Goal: Book appointment/travel/reservation

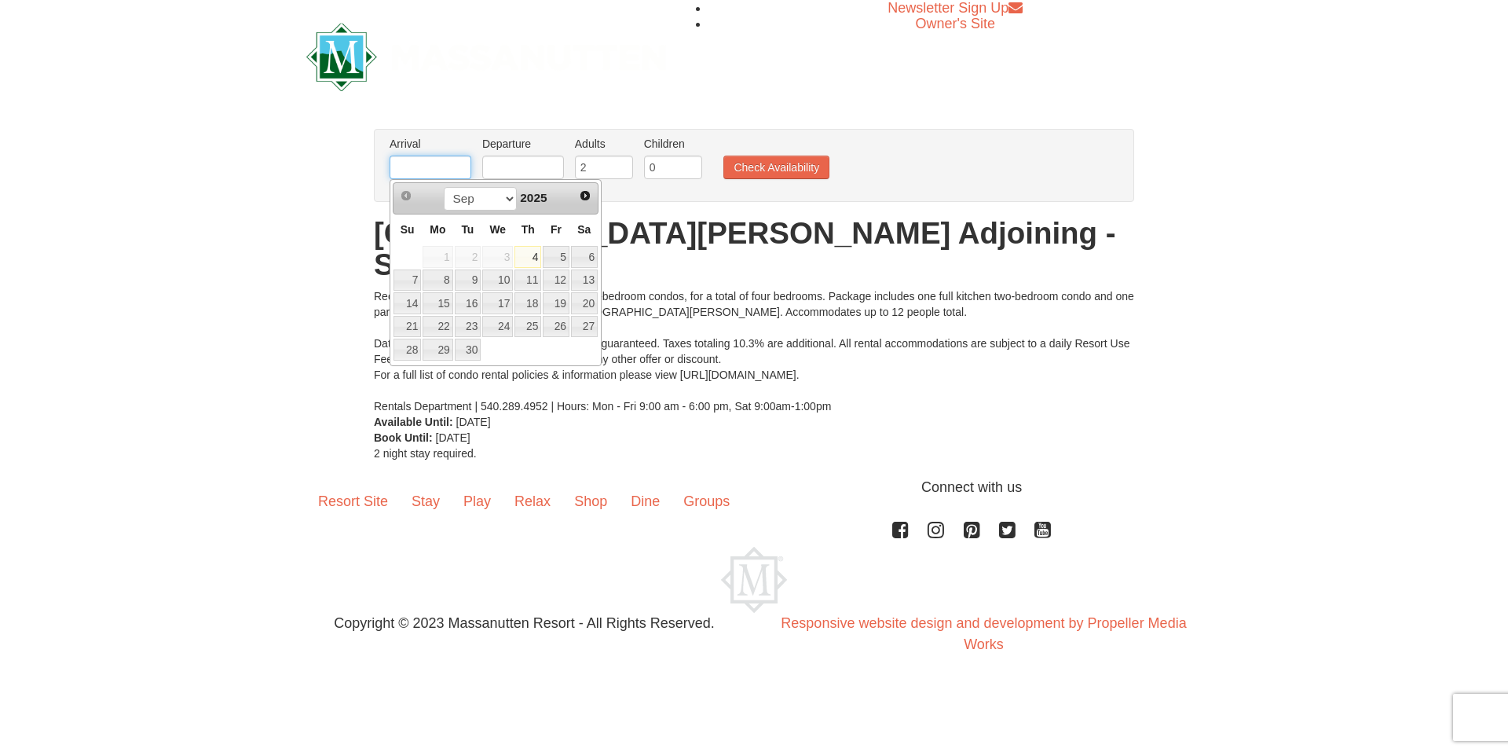
click at [422, 163] on input "text" at bounding box center [431, 168] width 82 height 24
click at [506, 200] on select "Sep Oct Nov Dec" at bounding box center [480, 199] width 73 height 24
click at [587, 195] on span "Next" at bounding box center [585, 195] width 13 height 13
click at [555, 195] on div "Sep Oct Nov [DATE]" at bounding box center [495, 198] width 148 height 25
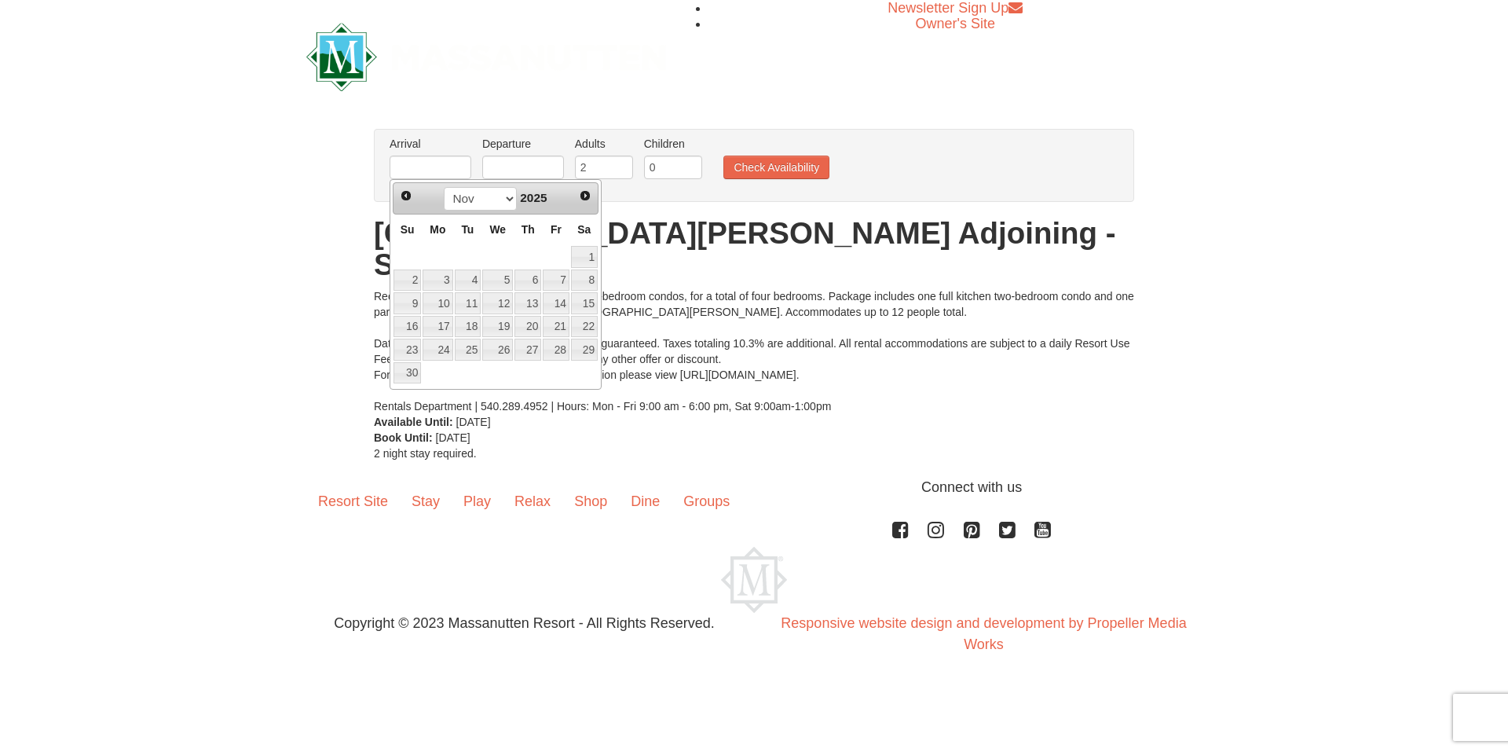
click at [533, 195] on span "2025" at bounding box center [533, 197] width 27 height 13
click at [514, 200] on div "Sep Oct Nov [DATE]" at bounding box center [495, 198] width 148 height 25
click at [585, 194] on span "Next" at bounding box center [585, 195] width 13 height 13
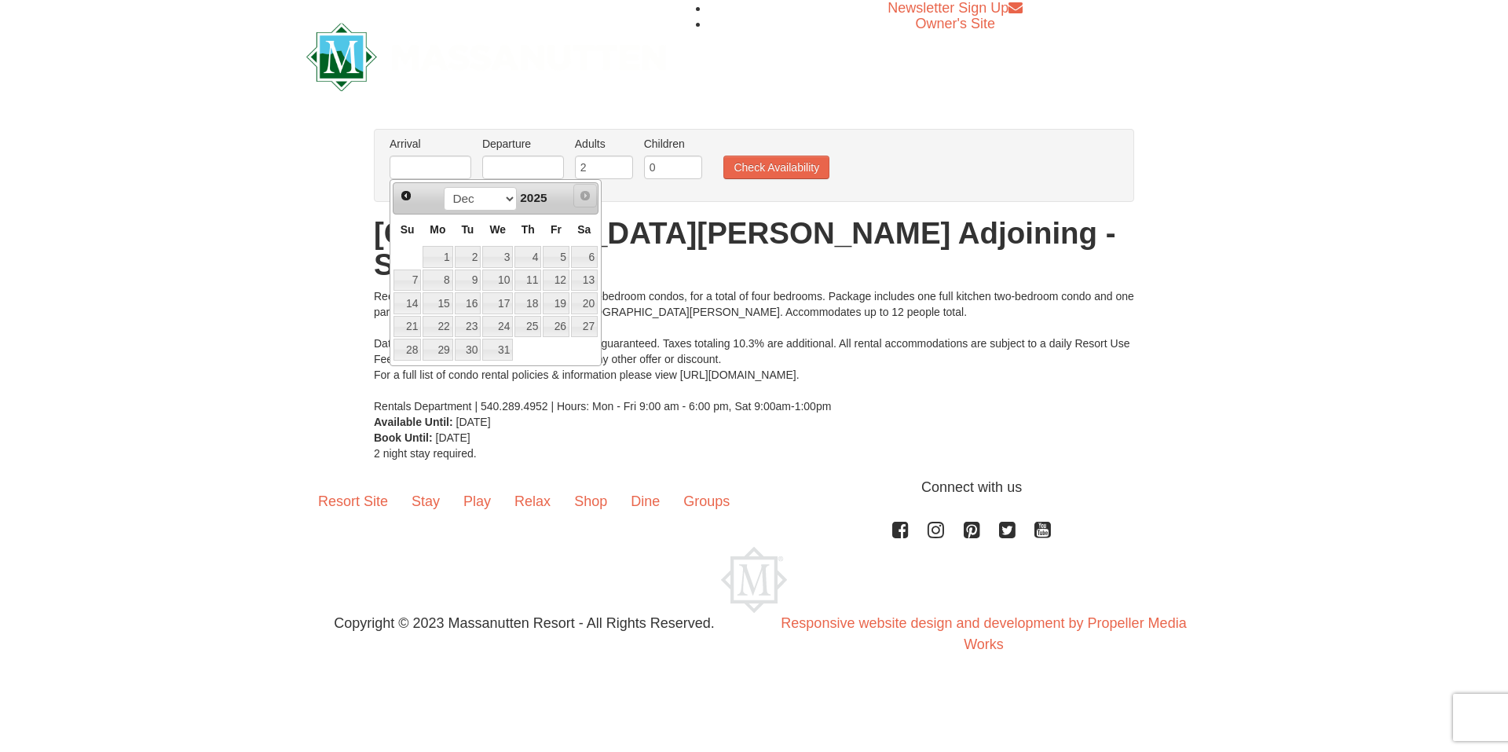
click at [585, 194] on span "Next" at bounding box center [585, 195] width 13 height 13
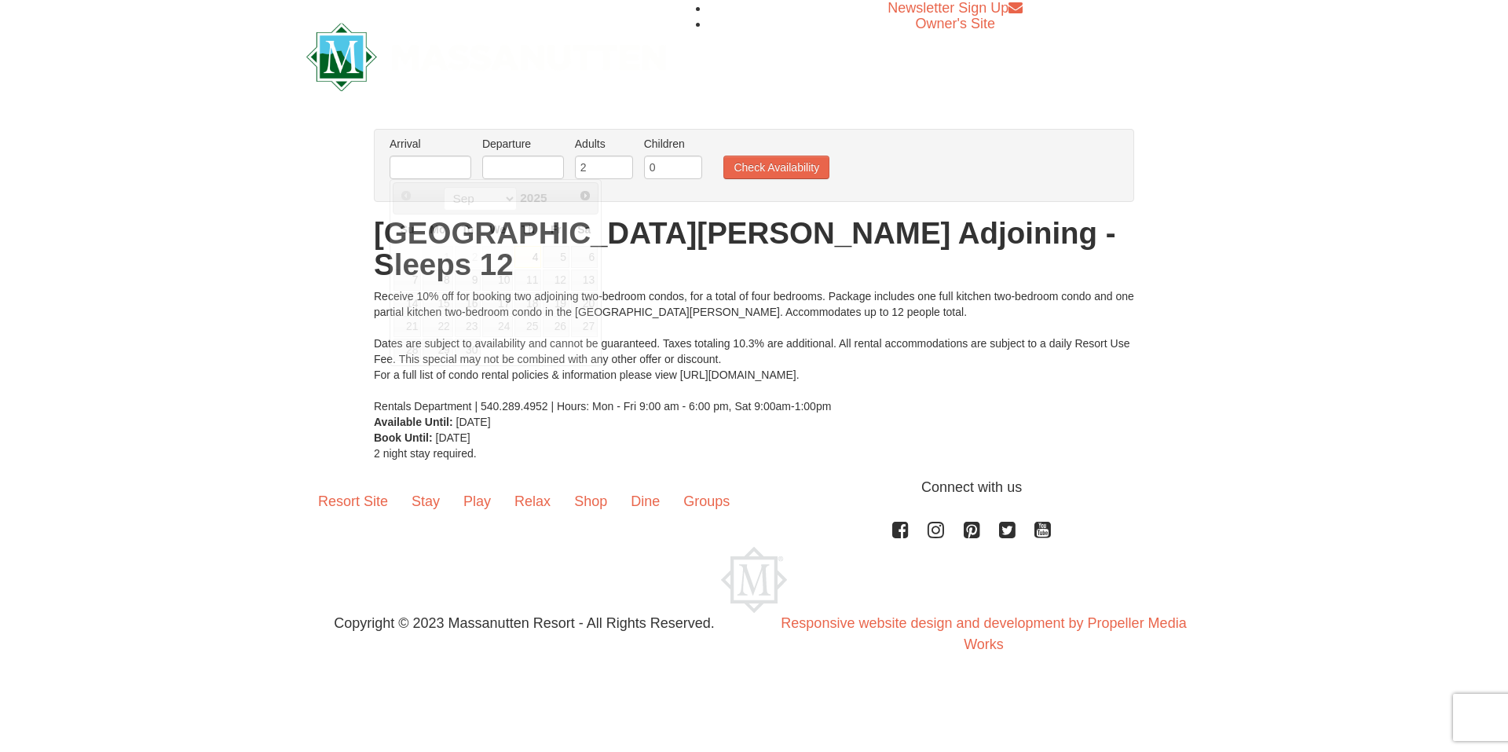
click at [1011, 189] on div "Arrival Please format dates MM/DD/YYYY Please format dates MM/DD/YYYY Departure…" at bounding box center [754, 165] width 760 height 73
